Goal: Ask a question

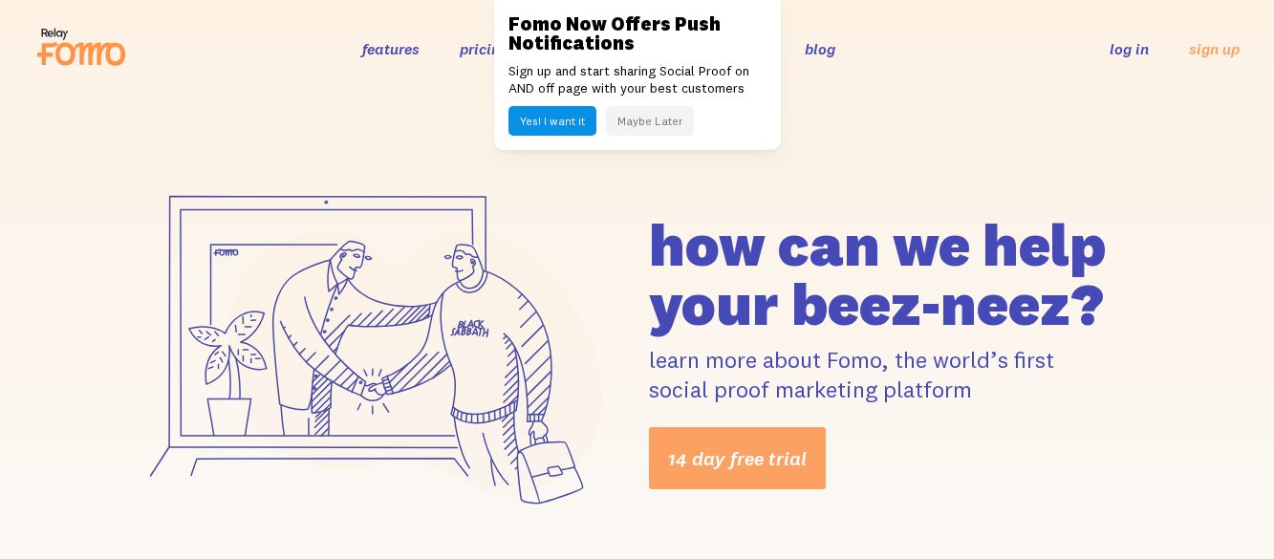
click at [555, 125] on button "Yes! I want it" at bounding box center [552, 121] width 88 height 30
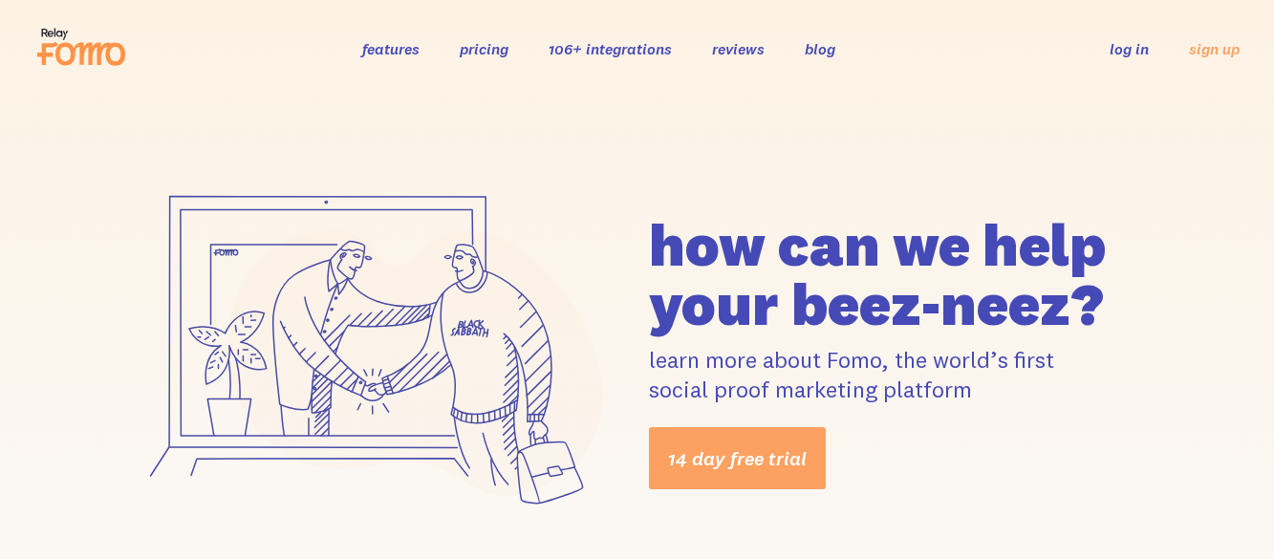
click at [395, 53] on link "features" at bounding box center [390, 48] width 57 height 19
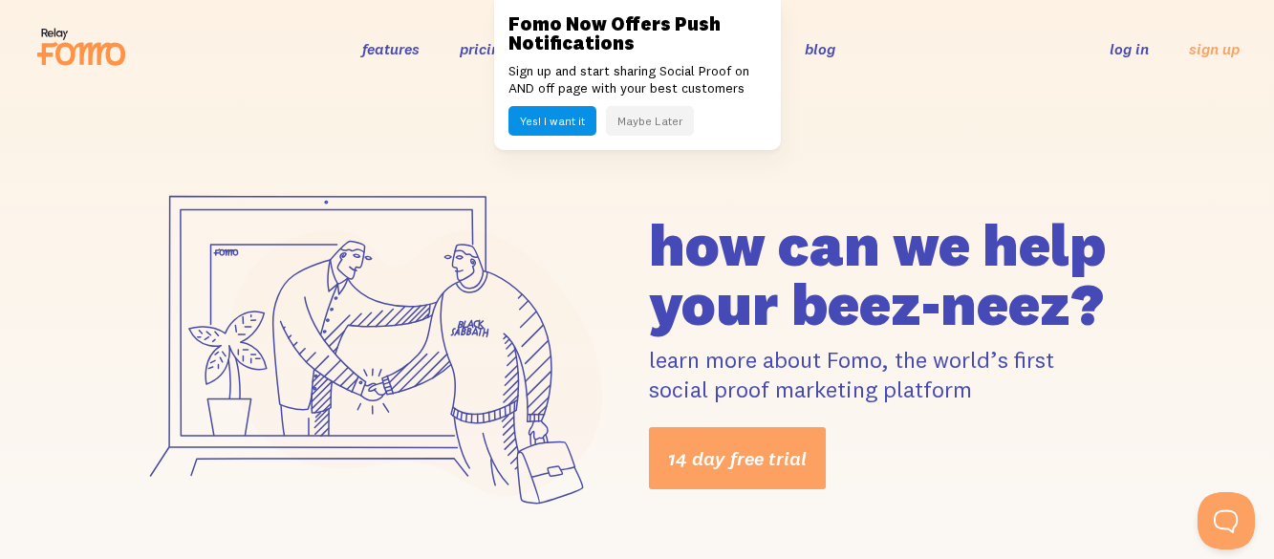
click at [550, 117] on button "Yes! I want it" at bounding box center [552, 121] width 88 height 30
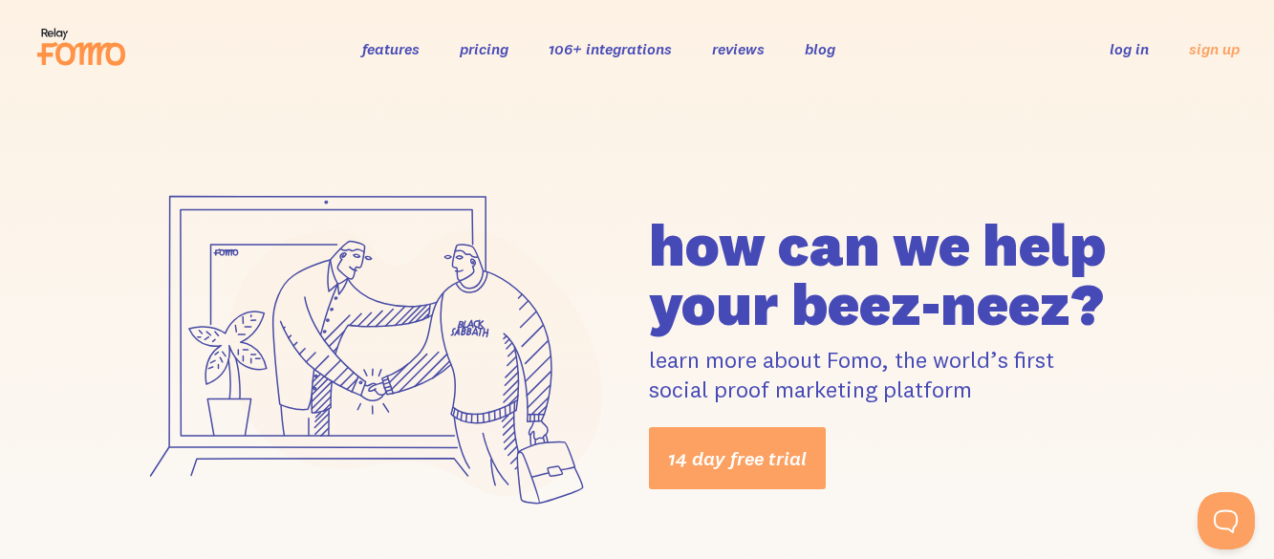
click at [398, 50] on link "features" at bounding box center [390, 48] width 57 height 19
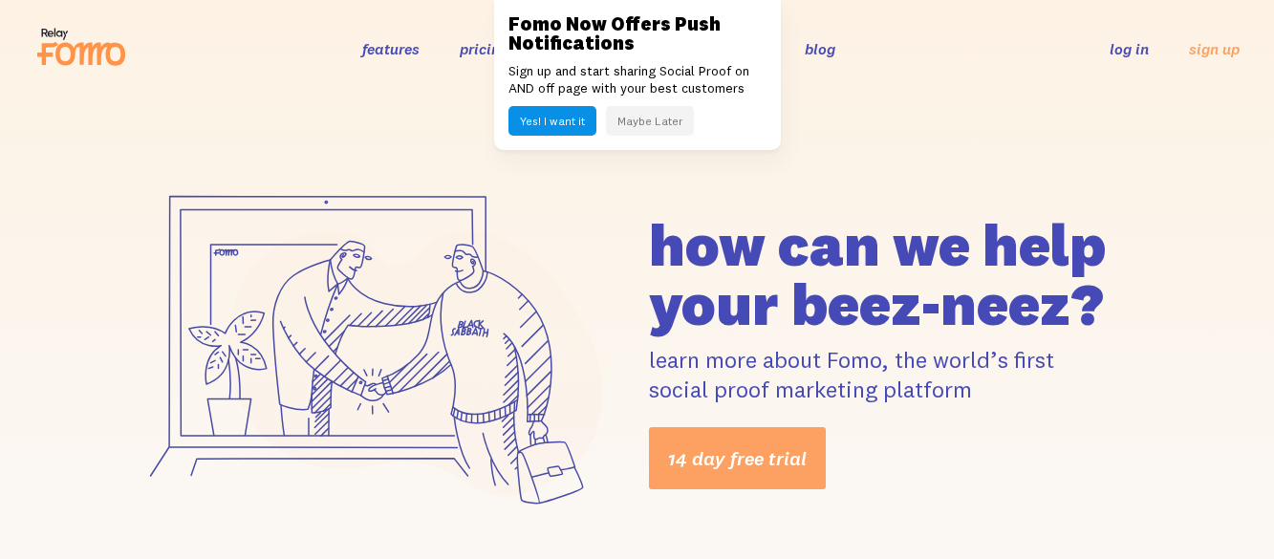
click at [652, 119] on button "Maybe Later" at bounding box center [650, 121] width 88 height 30
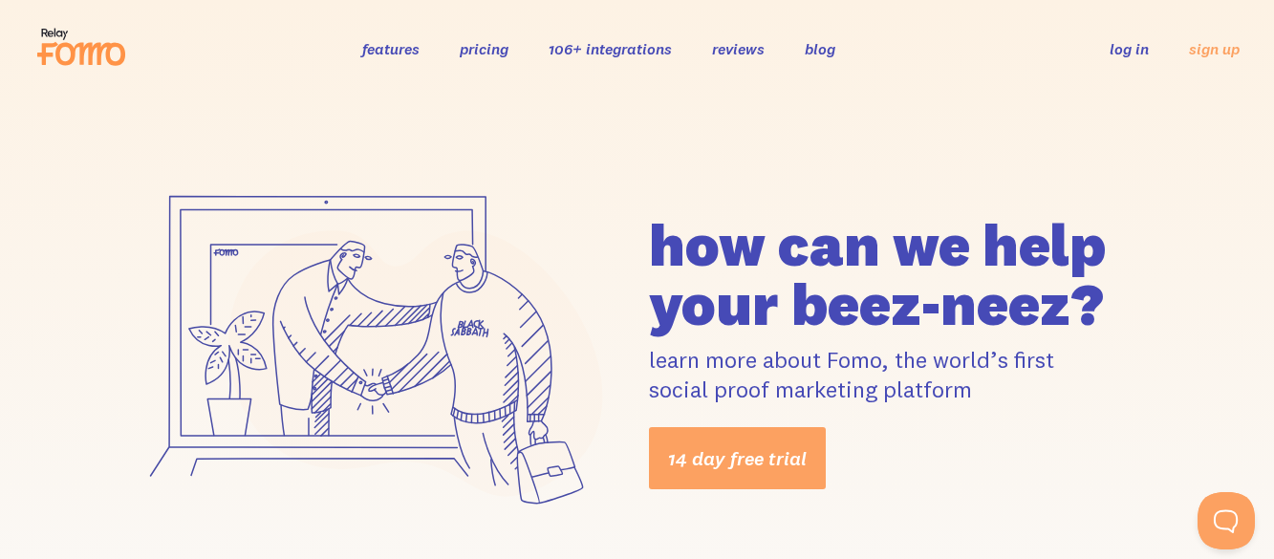
click at [485, 52] on link "pricing" at bounding box center [484, 48] width 49 height 19
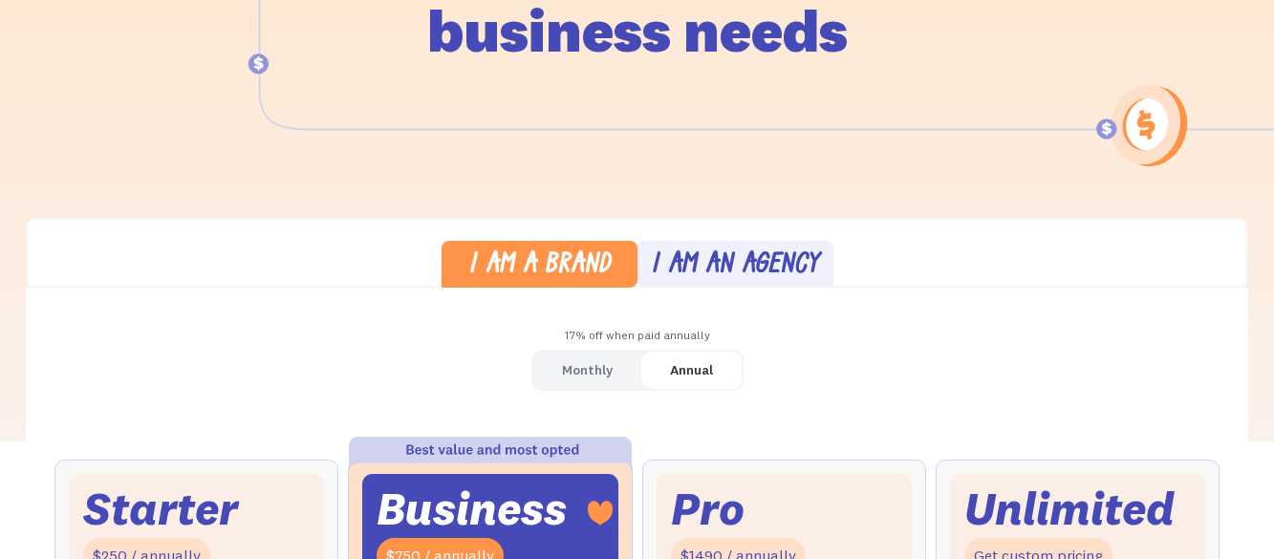
scroll to position [491, 0]
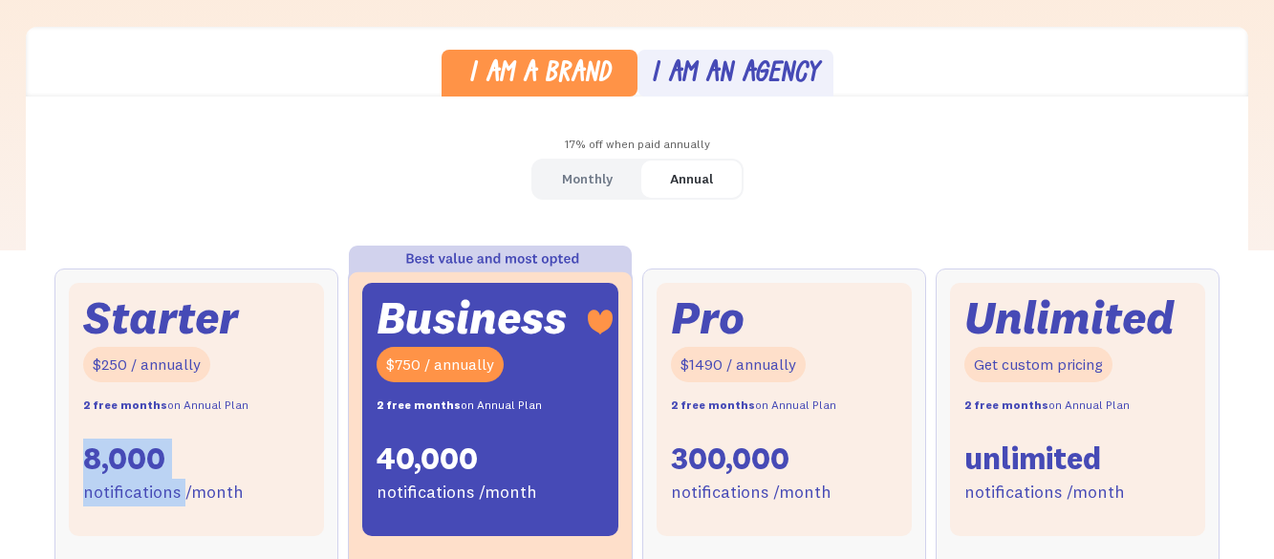
drag, startPoint x: 185, startPoint y: 459, endPoint x: 62, endPoint y: 447, distance: 123.8
click at [212, 471] on div "Starter $250 / annually 2 free months on Annual Plan 8,000 notifications /month" at bounding box center [196, 410] width 255 height 254
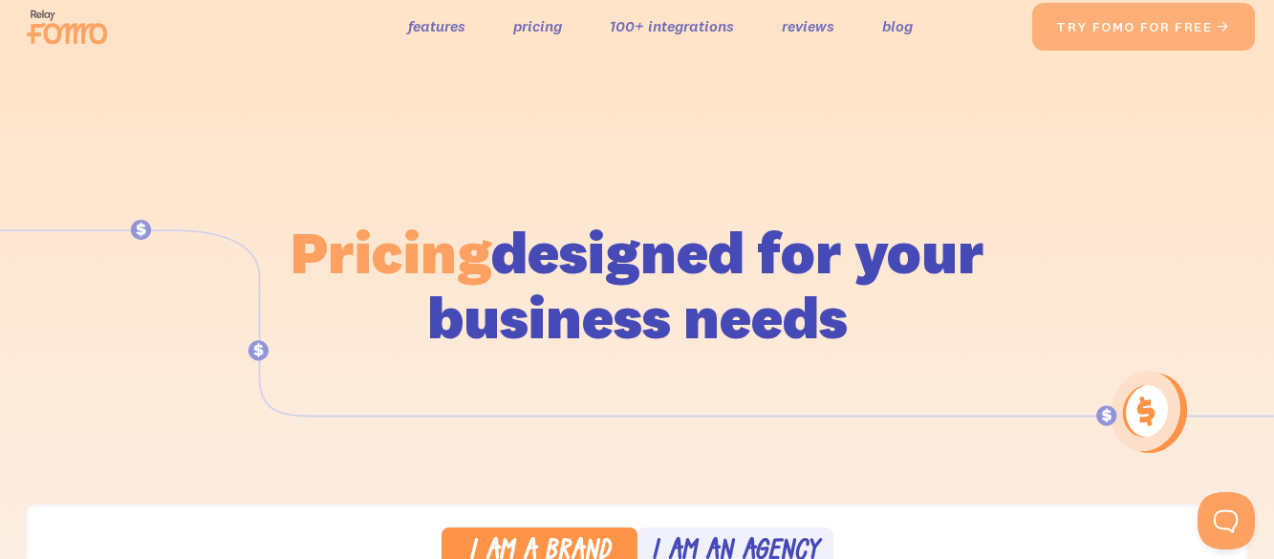
scroll to position [0, 0]
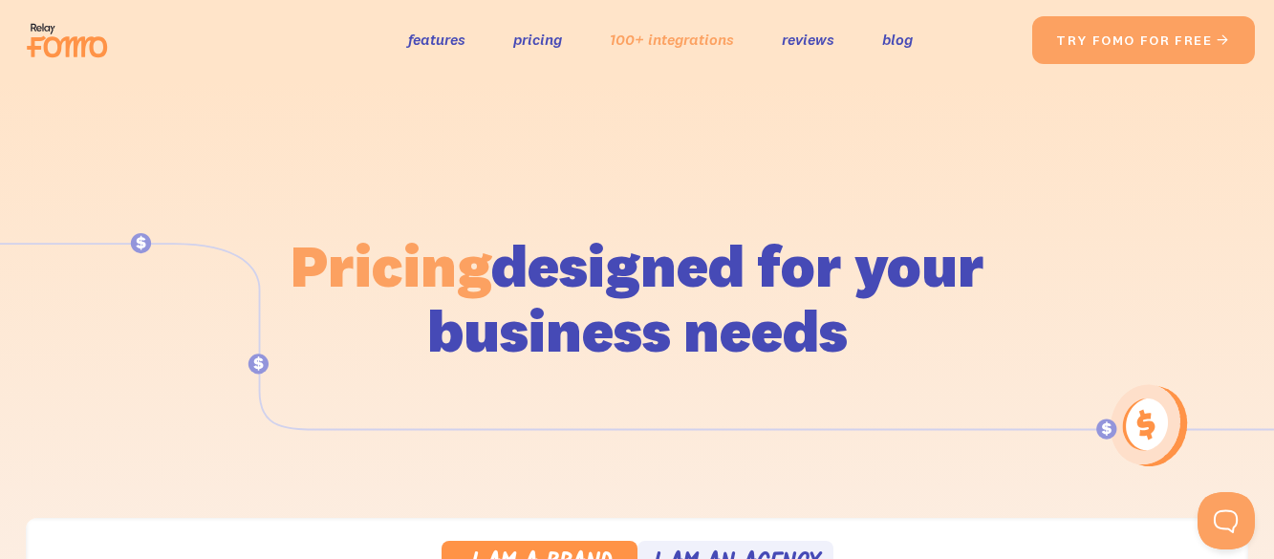
click at [639, 32] on link "100+ integrations" at bounding box center [672, 40] width 124 height 28
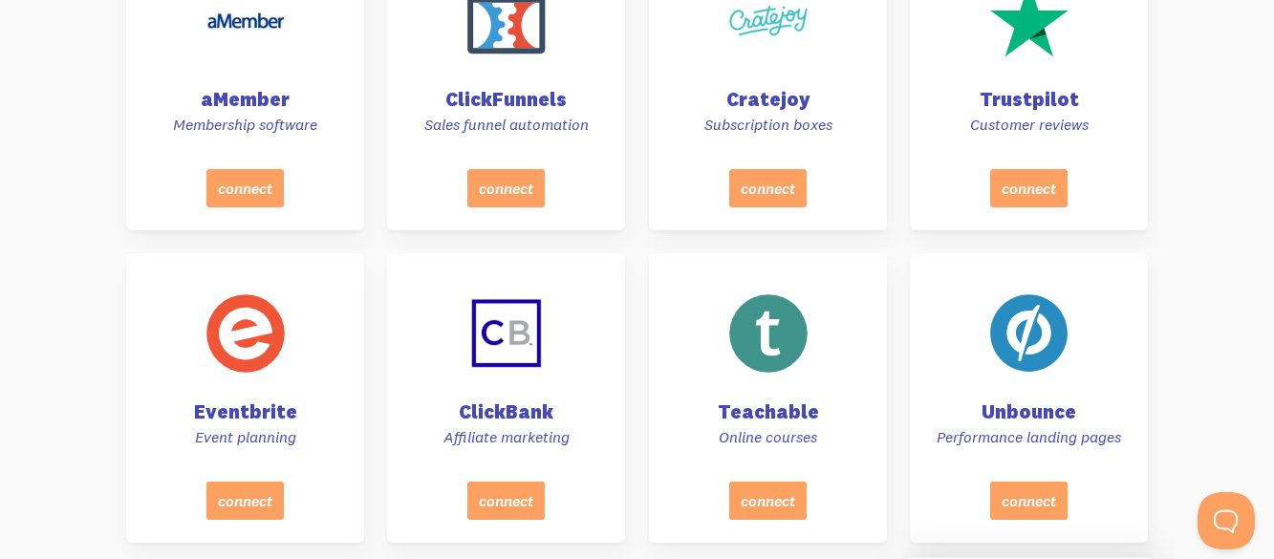
scroll to position [2772, 0]
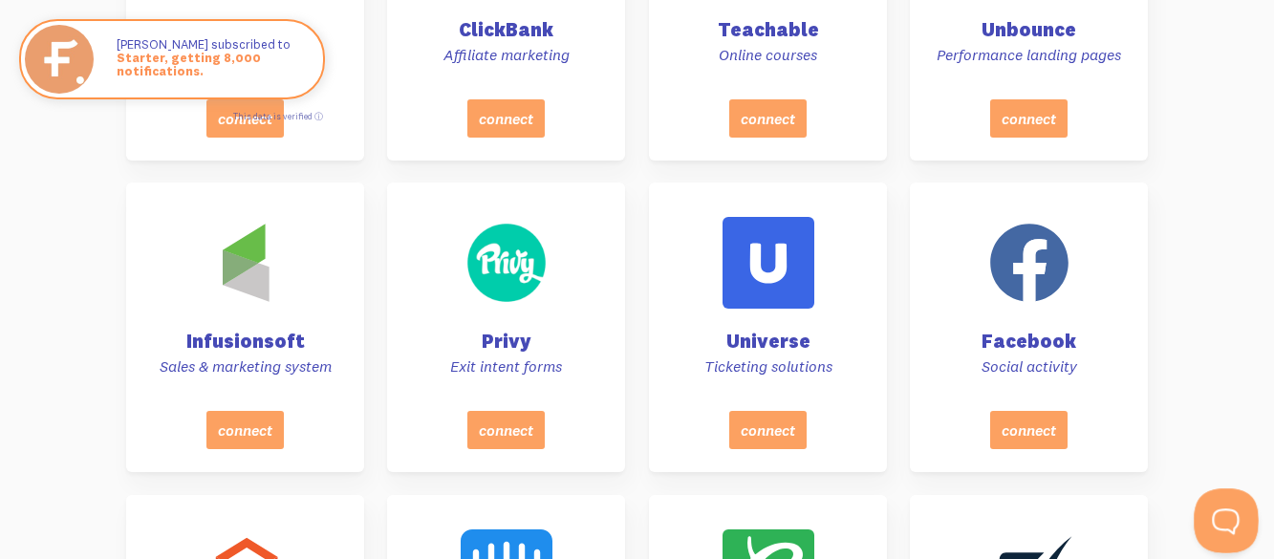
click at [1209, 511] on button "Open Beacon popover" at bounding box center [1222, 516] width 57 height 57
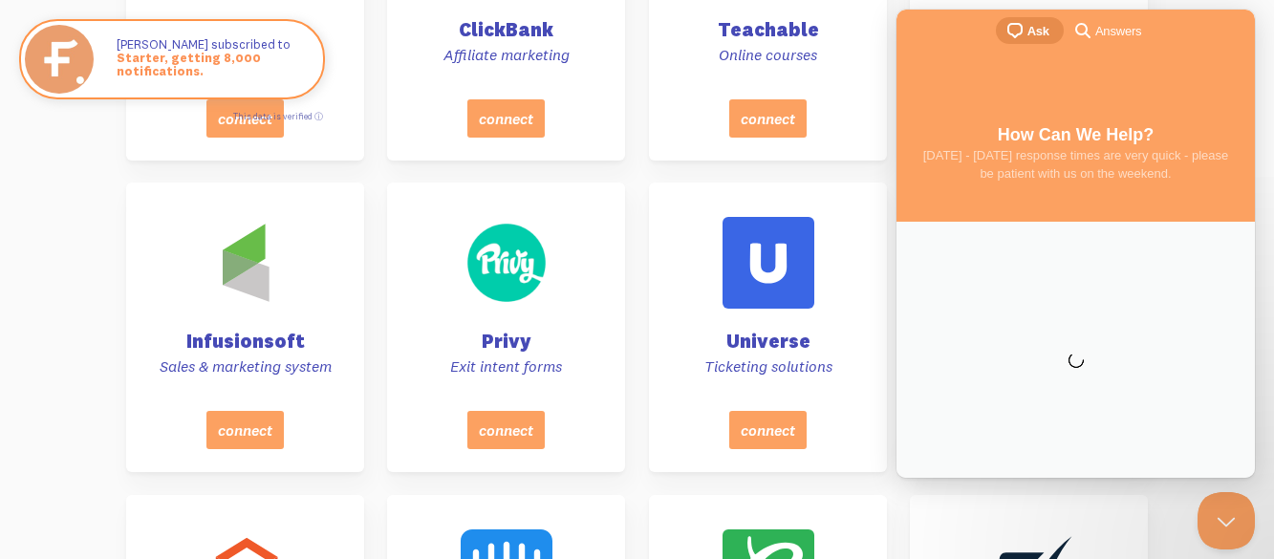
scroll to position [0, 0]
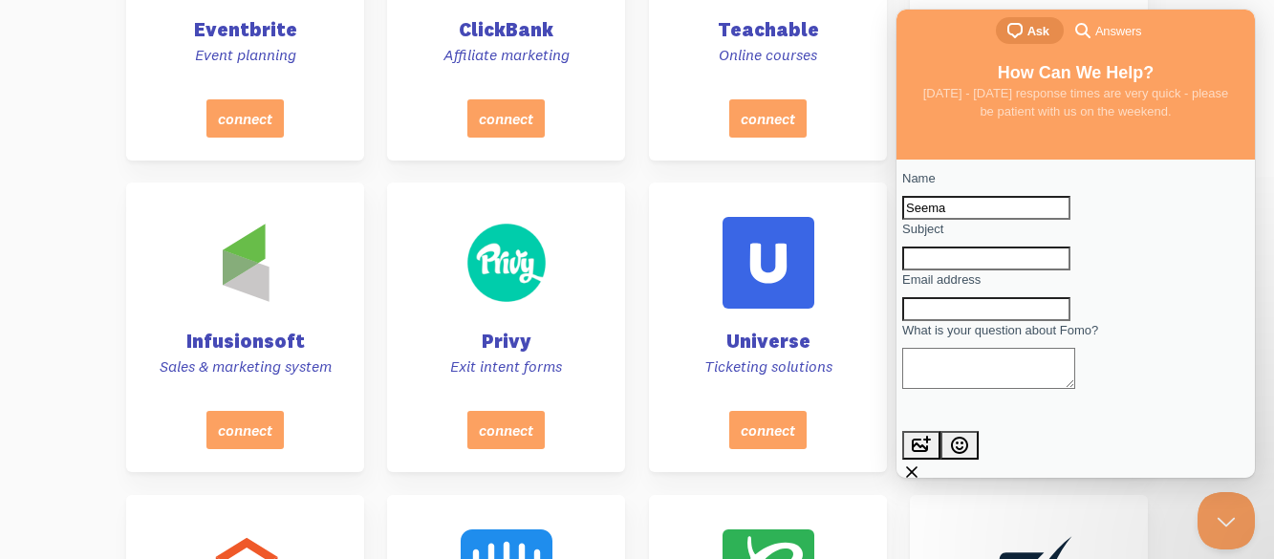
type input "[PERSON_NAME]"
click at [1002, 271] on input "Subject" at bounding box center [986, 259] width 168 height 25
type input "W"
type input "Services & Integration"
click at [981, 322] on input "Email address" at bounding box center [986, 309] width 168 height 25
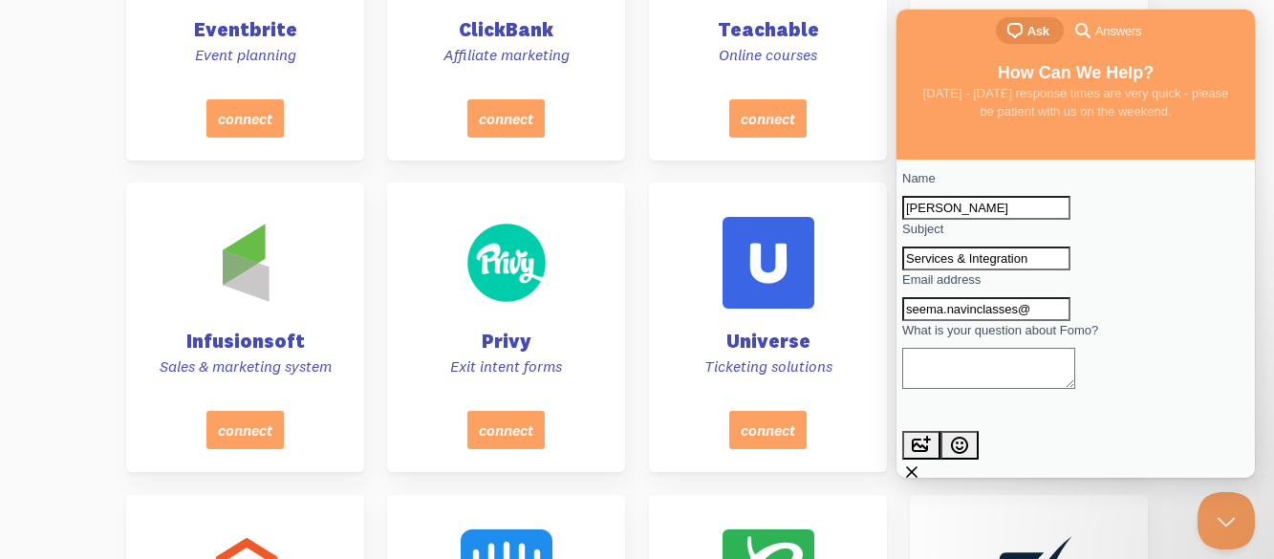
type input "seema.navinclasses@"
click at [934, 270] on div "Contact form" at bounding box center [1075, 270] width 347 height 0
click at [937, 271] on input "[DOMAIN_NAME]" at bounding box center [986, 259] width 168 height 25
drag, startPoint x: 972, startPoint y: 296, endPoint x: 1036, endPoint y: 300, distance: 64.1
click at [1036, 271] on input "[DOMAIN_NAME]" at bounding box center [986, 259] width 168 height 25
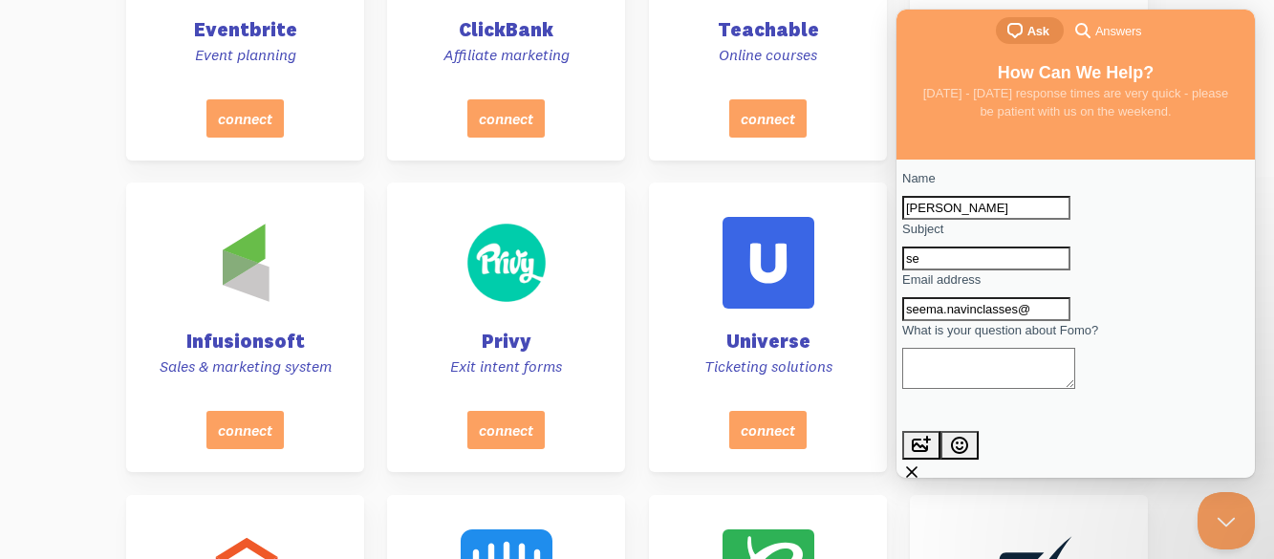
type input "s"
click at [1070, 322] on input "seema.navinclasses@" at bounding box center [986, 309] width 168 height 25
paste input "[DOMAIN_NAME]"
type input "[EMAIL_ADDRESS][DOMAIN_NAME]"
click at [1008, 271] on input "Subject" at bounding box center [986, 259] width 168 height 25
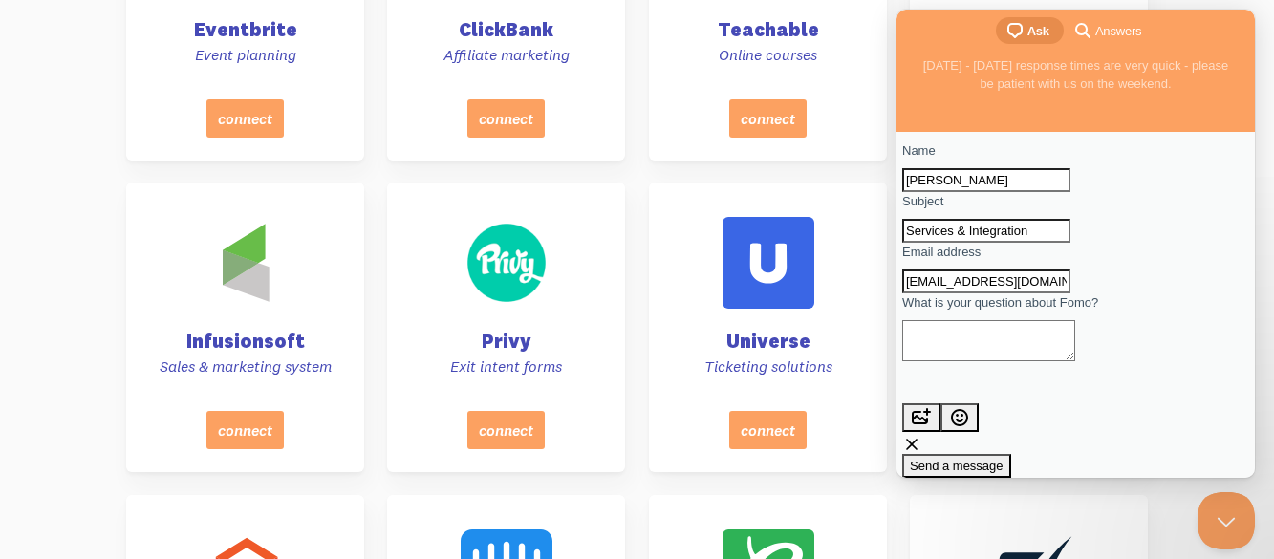
scroll to position [81, 0]
type input "Services & Integration"
click at [960, 345] on textarea "What is your question about Fomo?" at bounding box center [988, 340] width 173 height 41
type textarea "W"
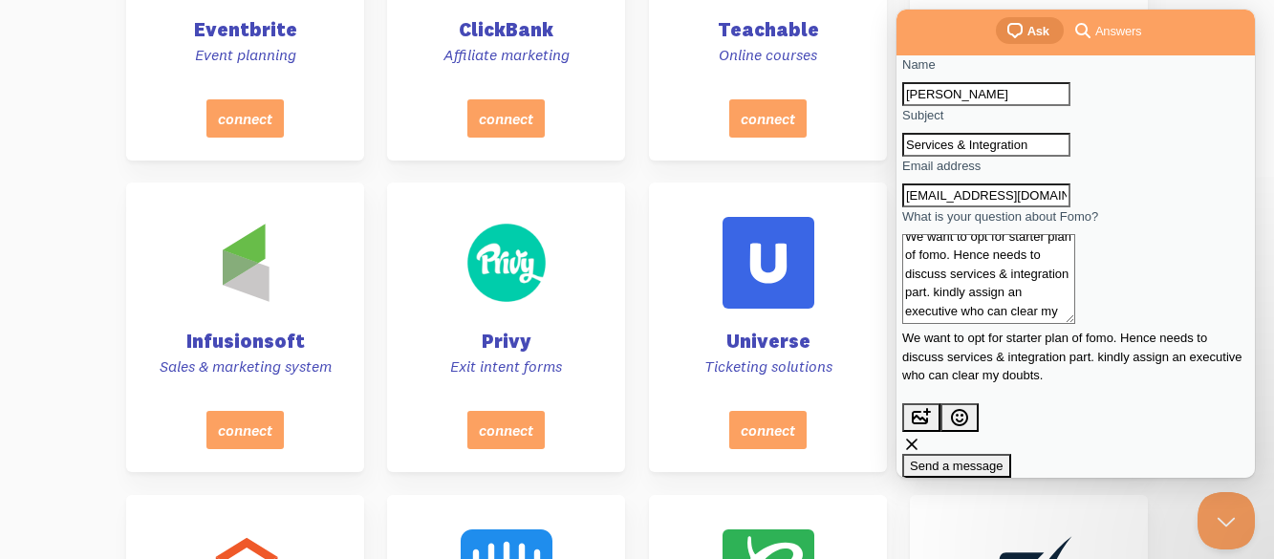
scroll to position [126, 0]
type textarea "We want to opt for starter plan of fomo. Hence needs to discuss services & inte…"
click at [1004, 459] on span "Send a message" at bounding box center [957, 466] width 94 height 14
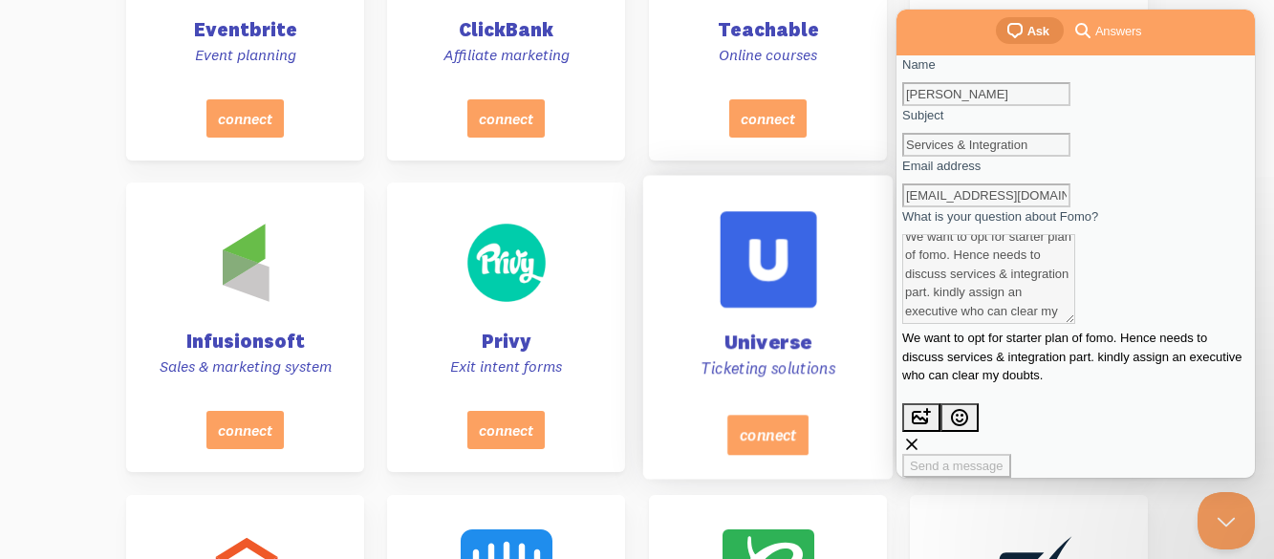
scroll to position [0, 0]
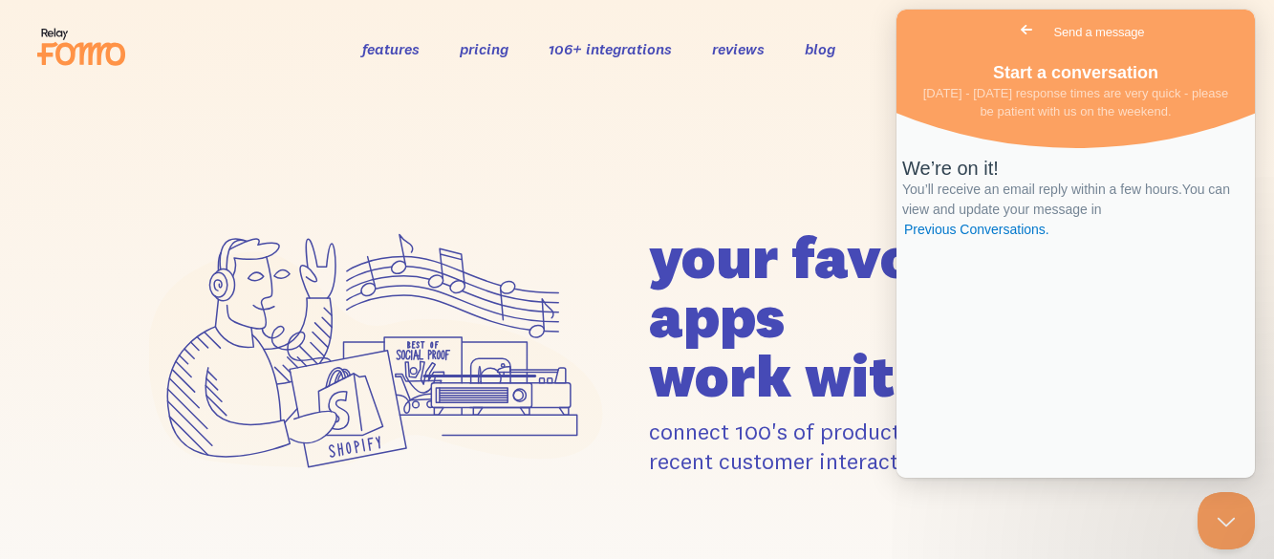
drag, startPoint x: 1283, startPoint y: 90, endPoint x: 245, endPoint y: 13, distance: 1040.7
click at [65, 61] on icon at bounding box center [81, 47] width 94 height 48
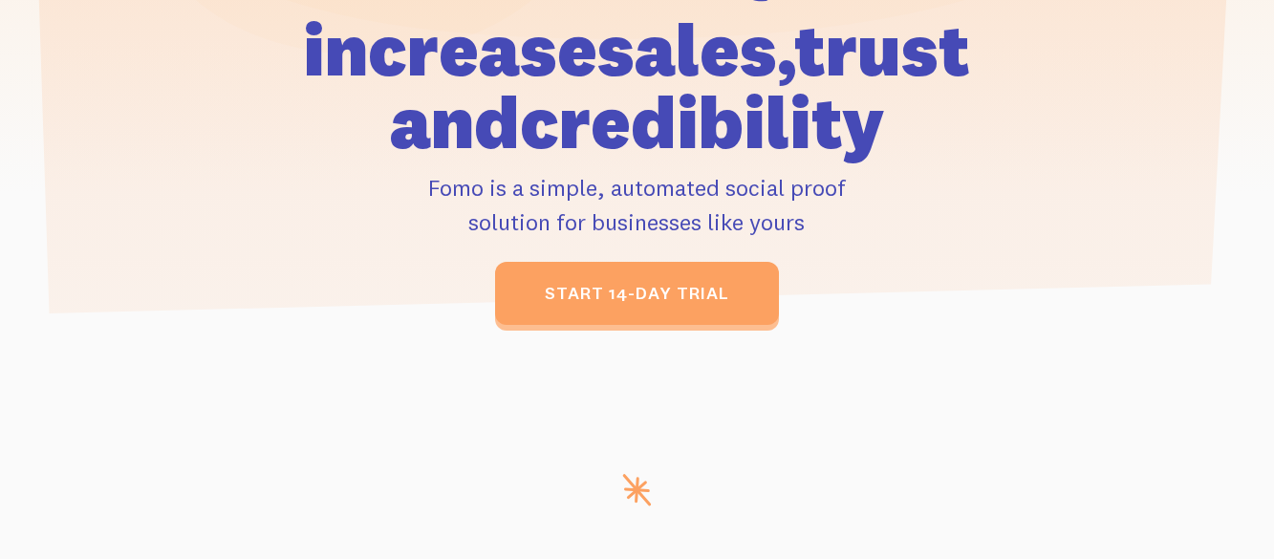
scroll to position [573, 0]
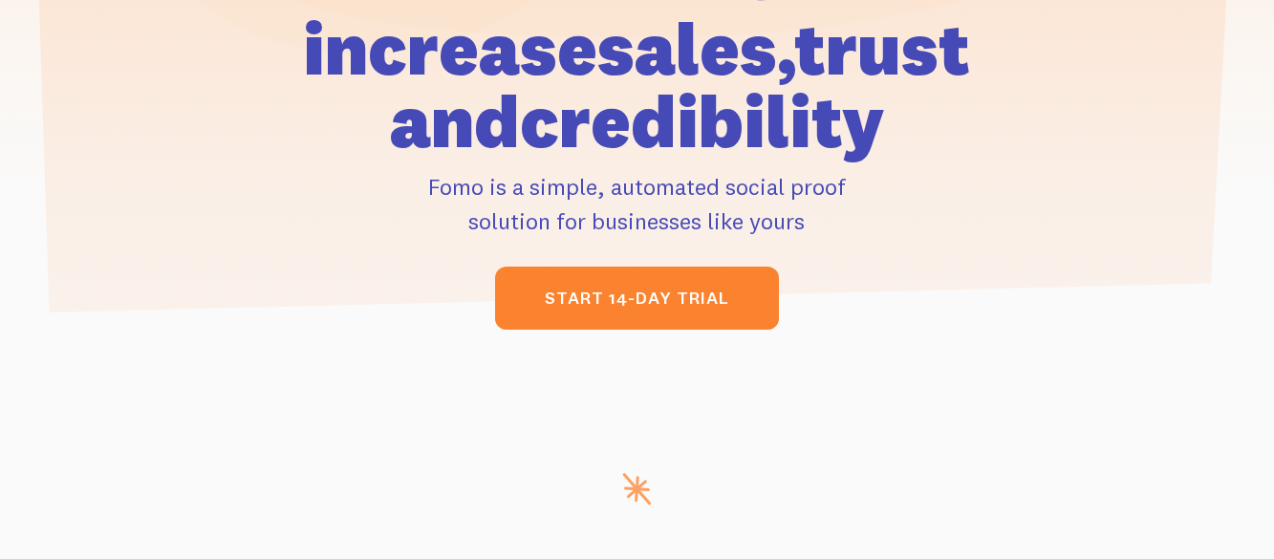
click at [579, 313] on link "start 14-day trial" at bounding box center [637, 298] width 284 height 63
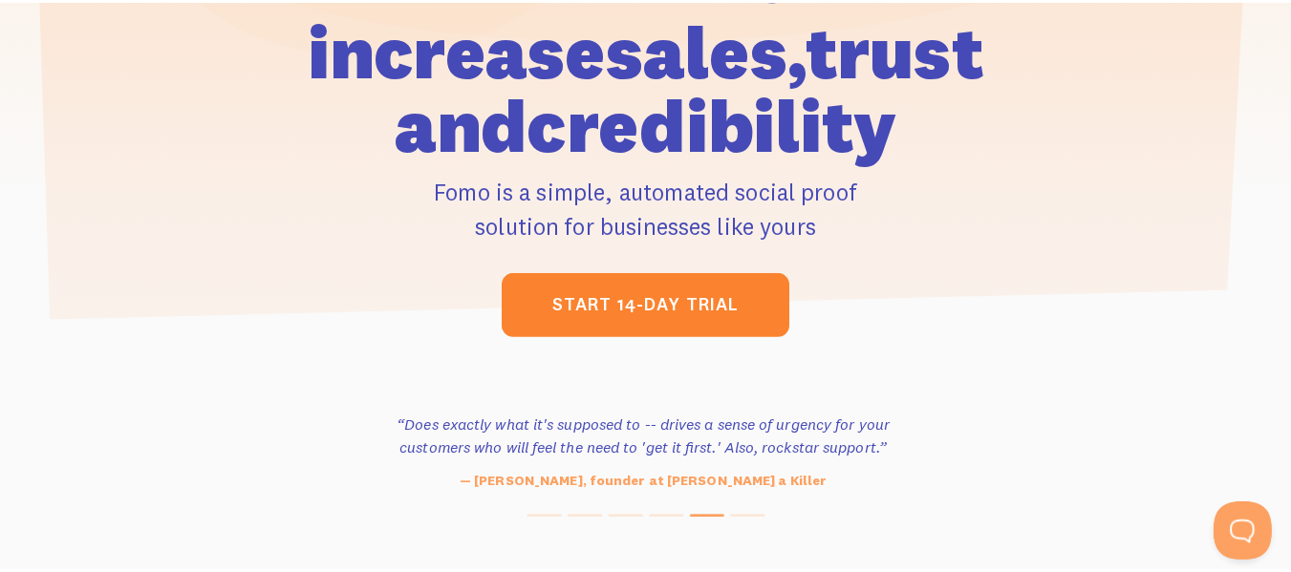
scroll to position [0, 0]
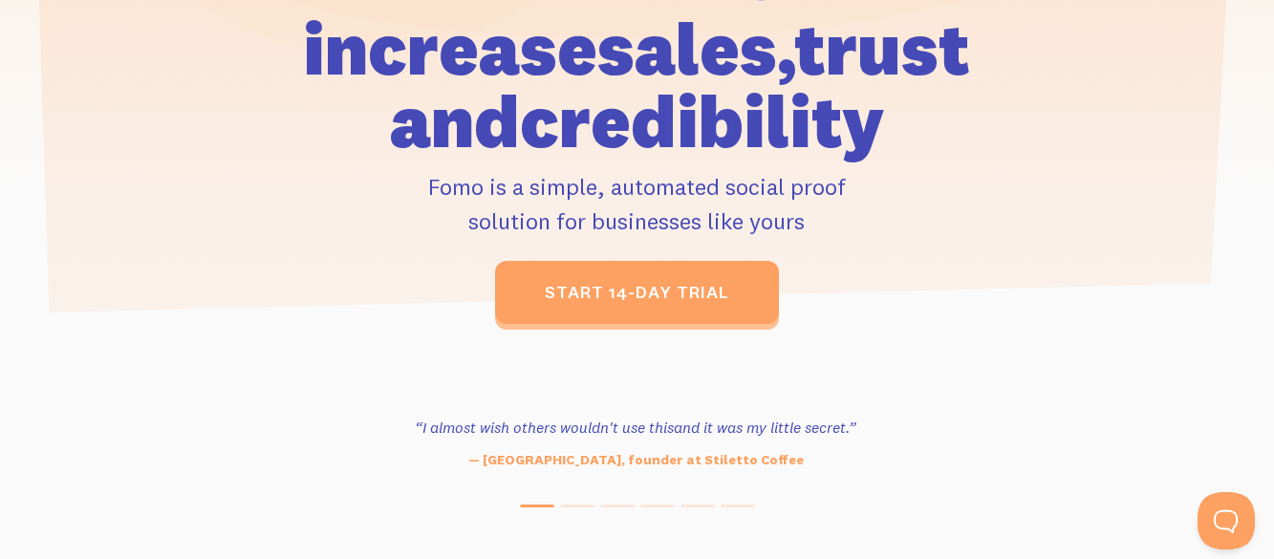
click at [404, 218] on p "Fomo is a simple, automated social proof solution for businesses like yours" at bounding box center [637, 203] width 848 height 69
